Goal: Transaction & Acquisition: Purchase product/service

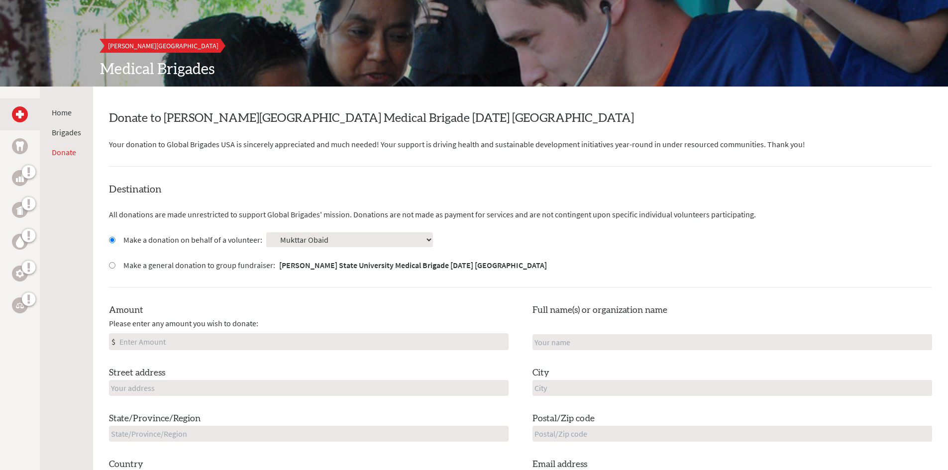
scroll to position [100, 0]
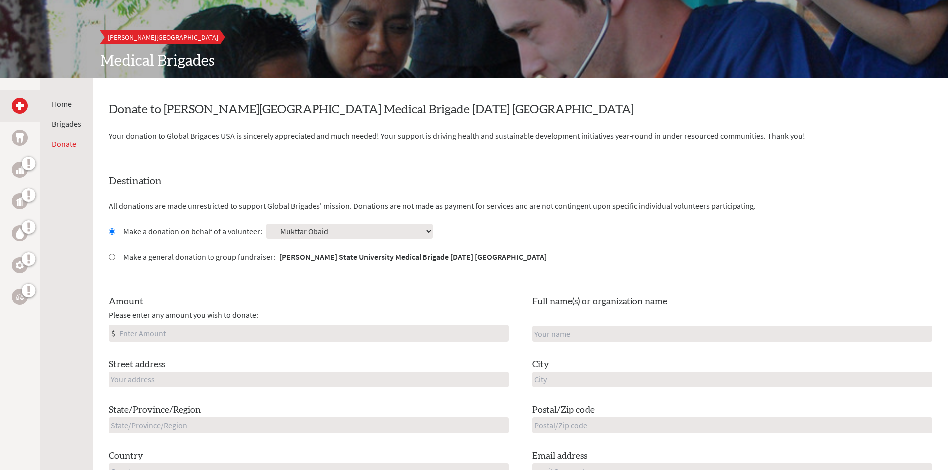
click at [228, 254] on label "Make a general donation to group fundraiser: Wayne State University Medical Bri…" at bounding box center [334, 257] width 423 height 12
click at [115, 254] on input "Make a general donation to group fundraiser: Wayne State University Medical Bri…" at bounding box center [112, 257] width 6 height 6
radio input "true"
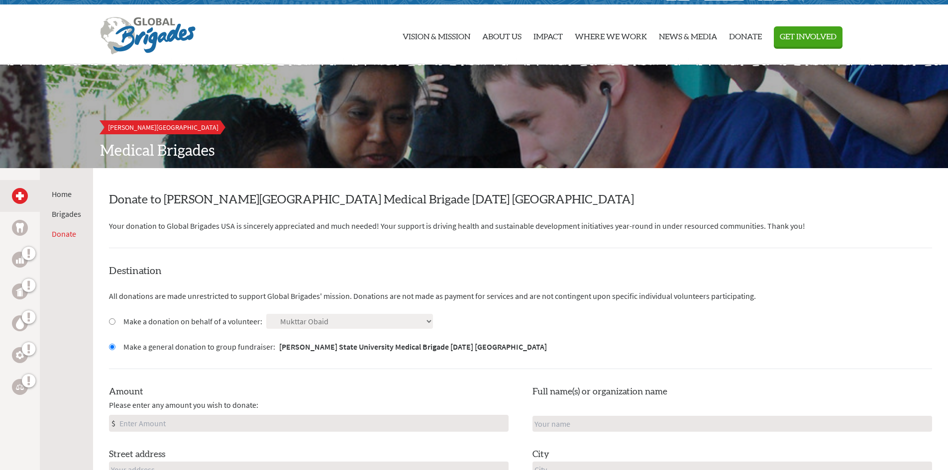
scroll to position [0, 0]
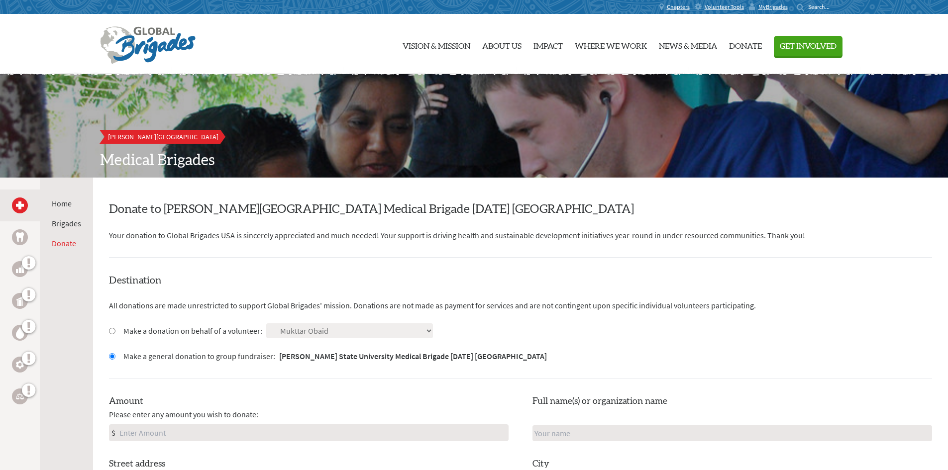
click at [170, 322] on div "Destination All donations are made unrestricted to support Global Brigades' mis…" at bounding box center [520, 434] width 823 height 321
click at [166, 322] on div "Destination All donations are made unrestricted to support Global Brigades' mis…" at bounding box center [520, 434] width 823 height 321
click at [165, 328] on label "Make a donation on behalf of a volunteer:" at bounding box center [192, 331] width 139 height 12
click at [115, 328] on input "Make a donation on behalf of a volunteer:" at bounding box center [112, 331] width 6 height 6
radio input "true"
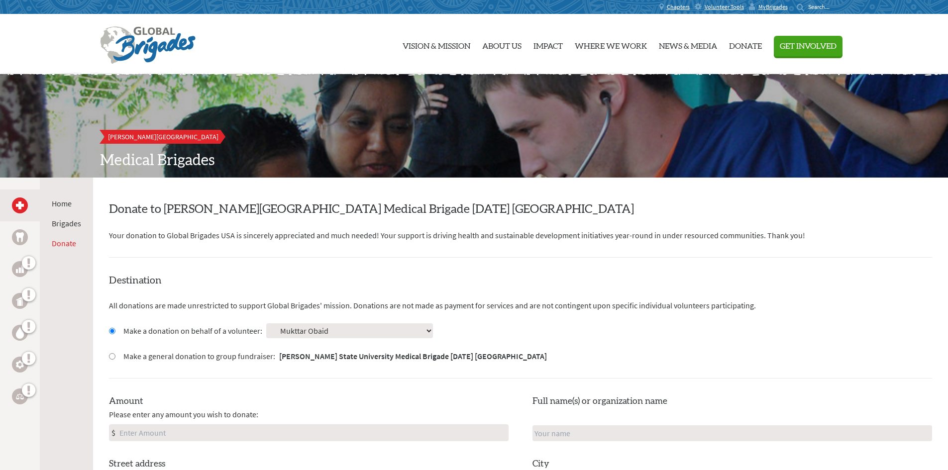
click at [164, 331] on label "Make a donation on behalf of a volunteer:" at bounding box center [192, 331] width 139 height 12
click at [115, 331] on input "Make a donation on behalf of a volunteer:" at bounding box center [112, 331] width 6 height 6
click at [271, 328] on select "Select a volunteer... Adam Hussein Andjela Sekulovic Batoul Baydoun Faisal Adas…" at bounding box center [349, 330] width 167 height 15
drag, startPoint x: 414, startPoint y: 253, endPoint x: 407, endPoint y: 252, distance: 6.6
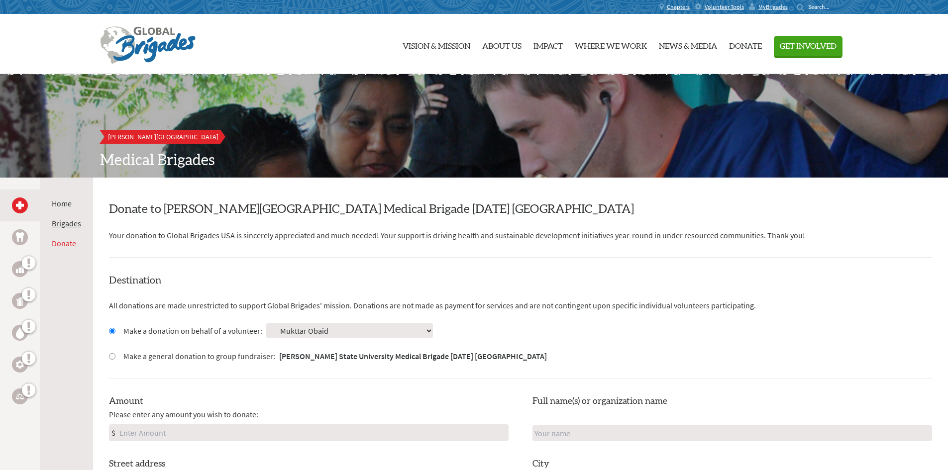
click at [54, 228] on link "Brigades" at bounding box center [66, 223] width 29 height 10
